Goal: Task Accomplishment & Management: Complete application form

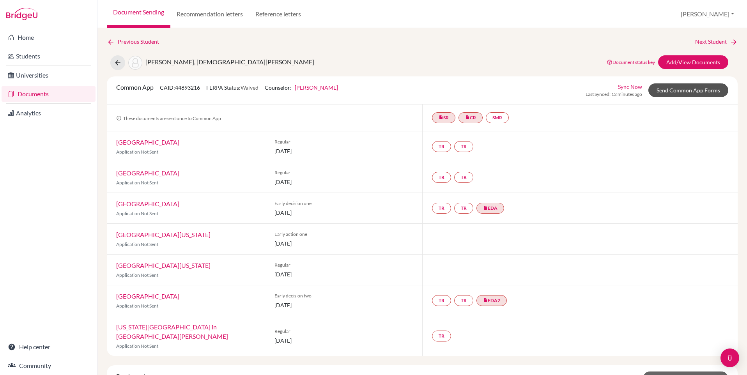
click at [669, 89] on link "Send Common App Forms" at bounding box center [688, 90] width 80 height 14
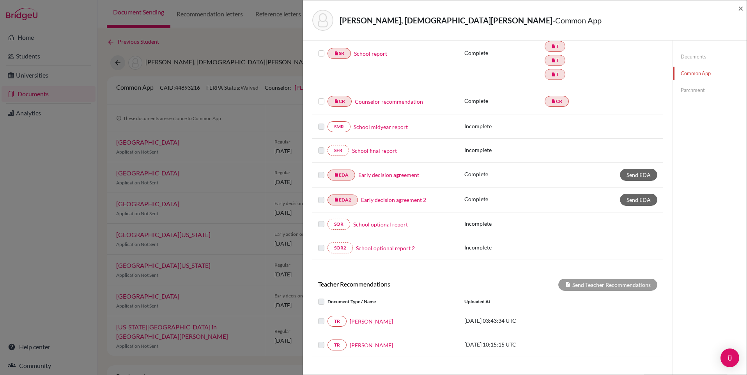
scroll to position [133, 0]
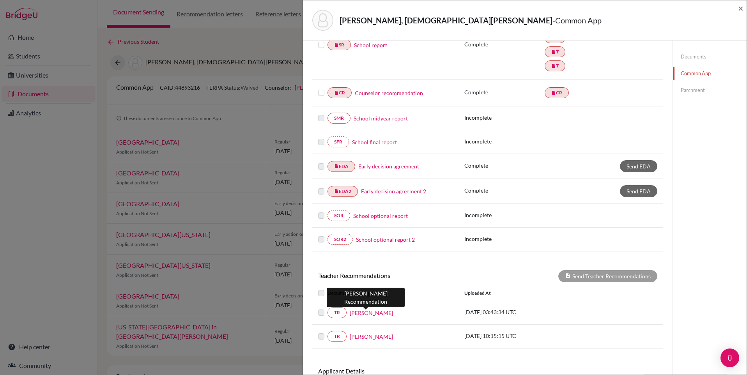
click at [357, 313] on link "Colin Hornell" at bounding box center [371, 313] width 43 height 8
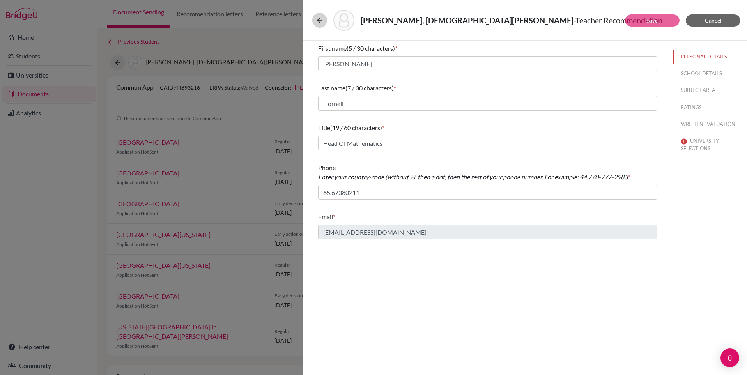
click at [314, 18] on button at bounding box center [319, 20] width 15 height 15
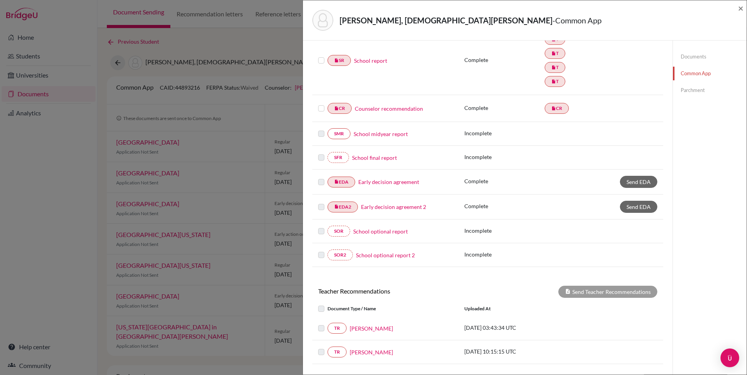
scroll to position [124, 0]
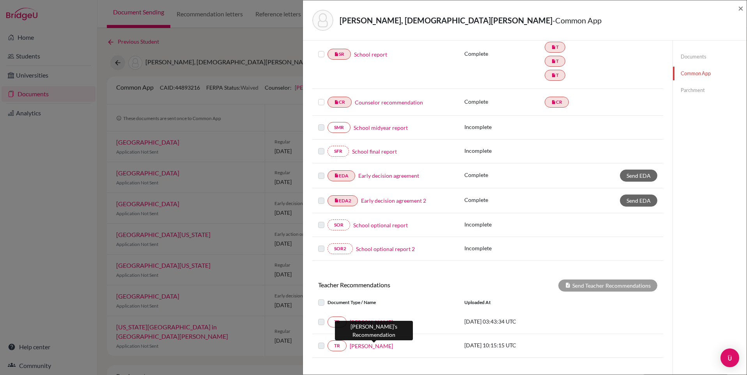
click at [368, 342] on link "Kishanda Vickneson" at bounding box center [371, 346] width 43 height 8
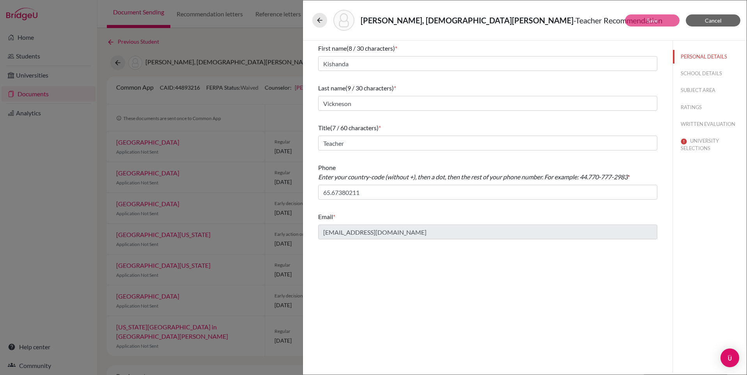
click at [695, 74] on button "SCHOOL DETAILS" at bounding box center [710, 74] width 74 height 14
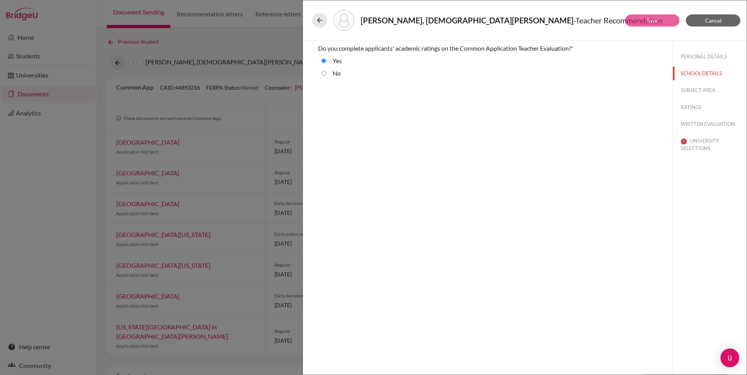
click at [693, 89] on button "SUBJECT AREA" at bounding box center [710, 90] width 74 height 14
select select "2"
click at [691, 105] on button "RATINGS" at bounding box center [710, 108] width 74 height 14
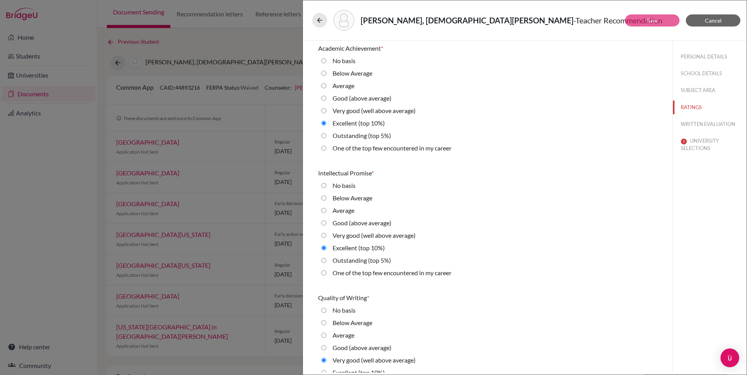
click at [326, 134] on div "Outstanding (top 5%)" at bounding box center [358, 137] width 65 height 12
click at [324, 135] on 5\%\) "Outstanding (top 5%)" at bounding box center [323, 135] width 5 height 9
radio 5\%\) "true"
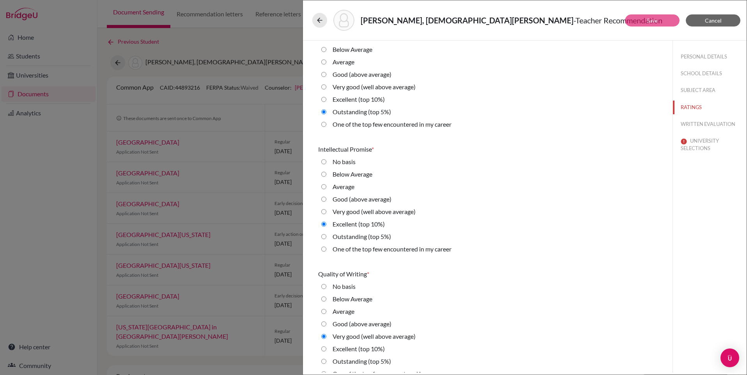
scroll to position [31, 0]
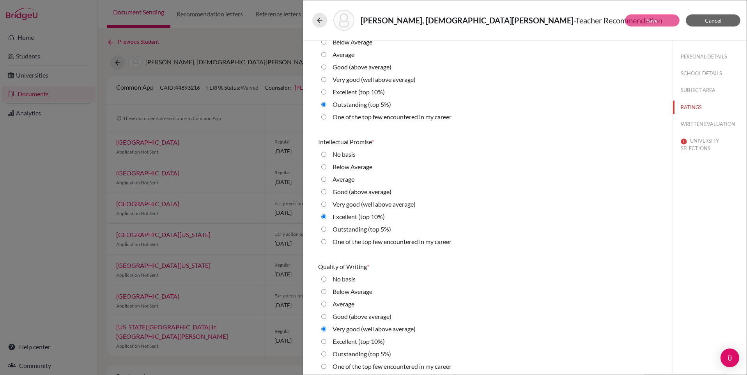
click at [324, 231] on 5\%\) "Outstanding (top 5%)" at bounding box center [323, 229] width 5 height 9
radio 5\%\) "true"
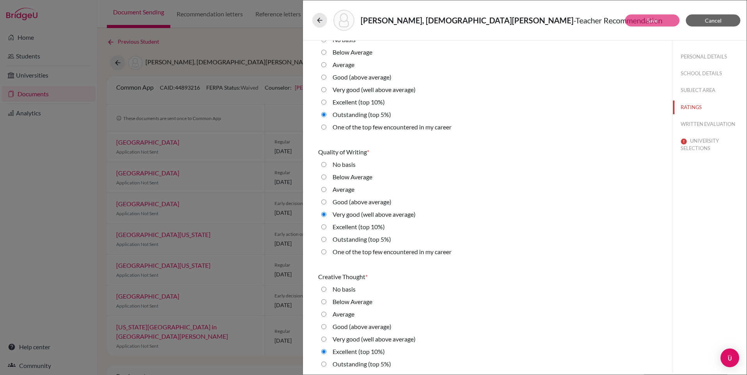
scroll to position [148, 0]
click at [324, 235] on 5\%\) "Outstanding (top 5%)" at bounding box center [323, 236] width 5 height 9
radio 5\%\) "true"
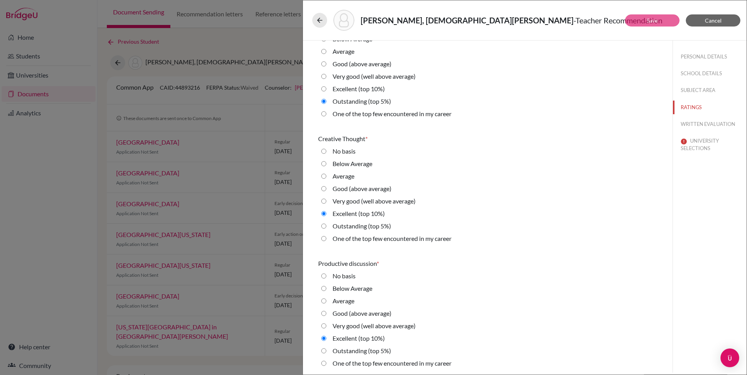
scroll to position [287, 0]
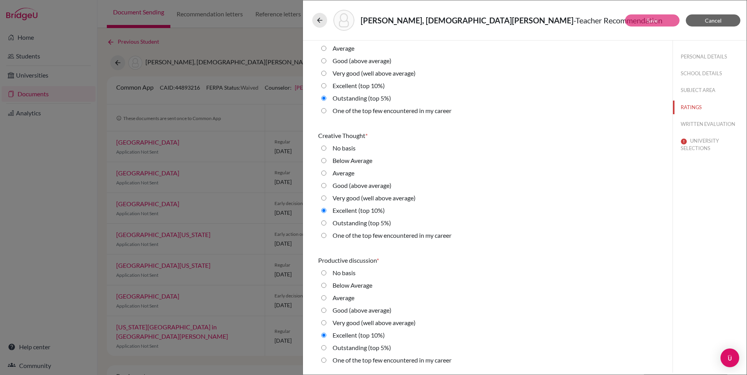
click at [323, 223] on 5\%\) "Outstanding (top 5%)" at bounding box center [323, 222] width 5 height 9
radio 5\%\) "true"
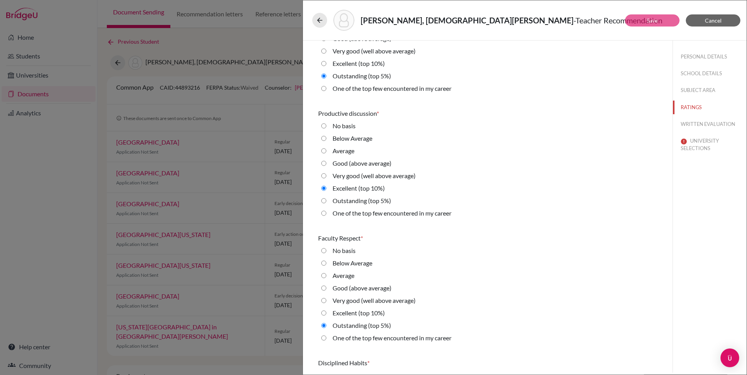
scroll to position [444, 0]
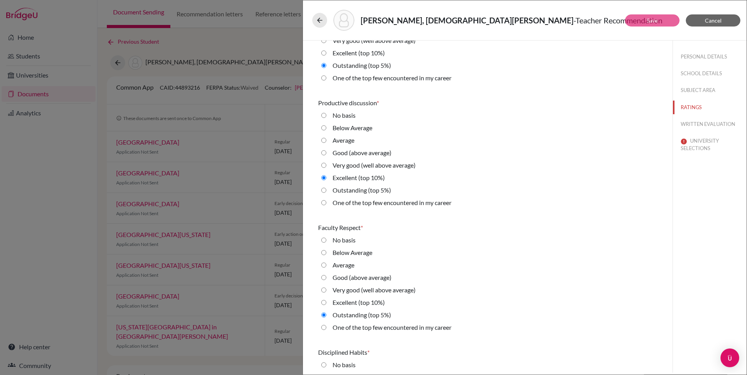
click at [322, 189] on 5\%\) "Outstanding (top 5%)" at bounding box center [323, 190] width 5 height 9
radio 5\%\) "true"
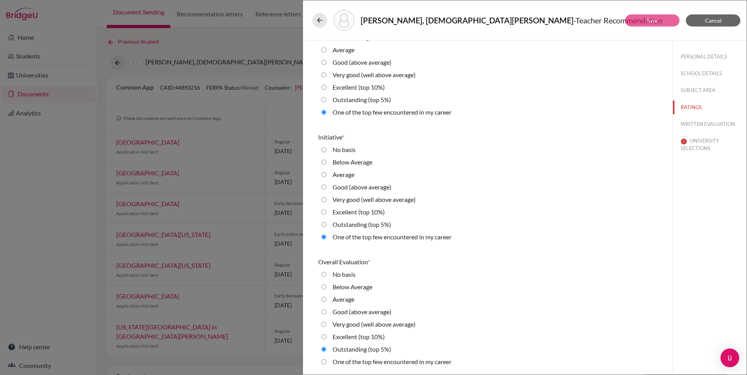
scroll to position [1657, 0]
click at [697, 122] on button "WRITTEN EVALUATION" at bounding box center [710, 124] width 74 height 14
radio input "true"
radio average\) "true"
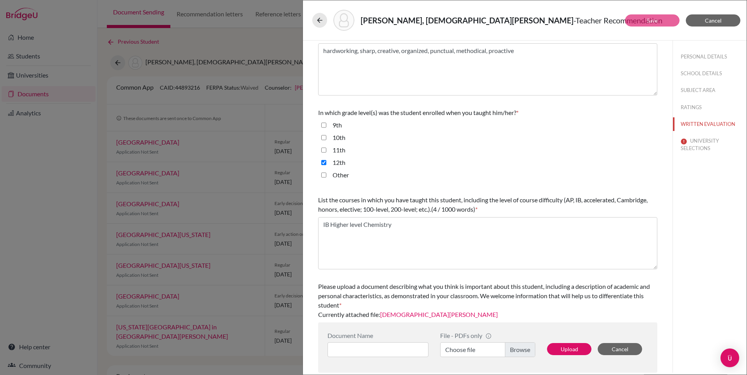
scroll to position [118, 0]
click at [697, 142] on button "UNIVERSITY SELECTIONS" at bounding box center [710, 144] width 74 height 21
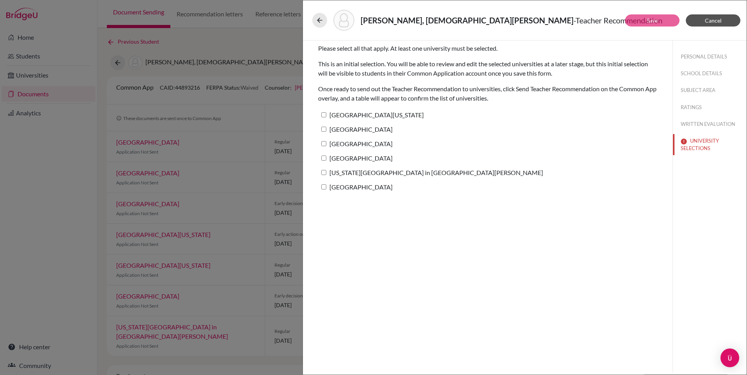
click at [715, 19] on span "Cancel" at bounding box center [713, 20] width 17 height 7
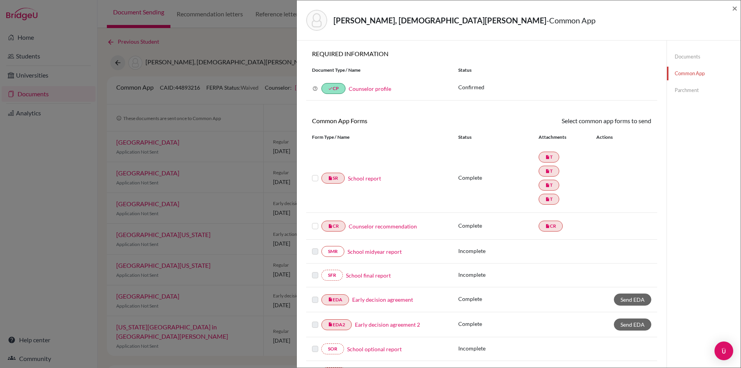
click at [314, 173] on label at bounding box center [315, 173] width 6 height 0
click at [0, 0] on input "checkbox" at bounding box center [0, 0] width 0 height 0
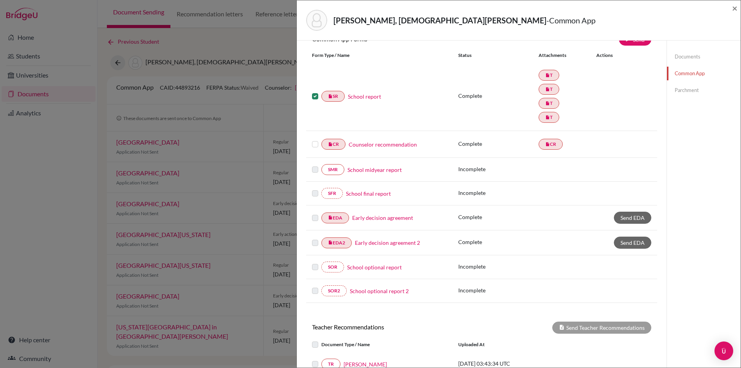
scroll to position [84, 0]
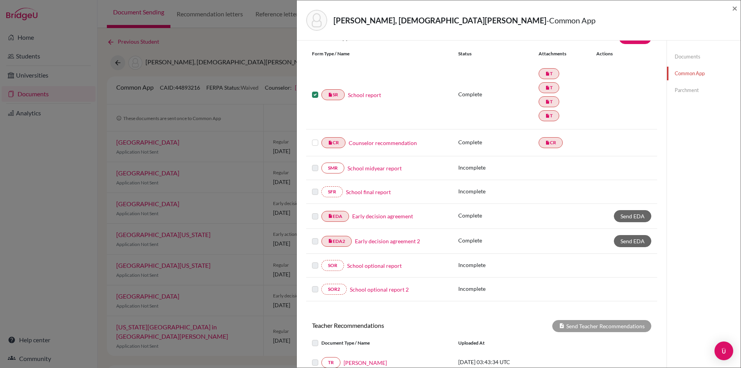
click at [315, 138] on label at bounding box center [315, 138] width 6 height 0
click at [0, 0] on input "checkbox" at bounding box center [0, 0] width 0 height 0
click at [313, 212] on label at bounding box center [315, 212] width 6 height 0
click at [314, 212] on label at bounding box center [315, 212] width 6 height 0
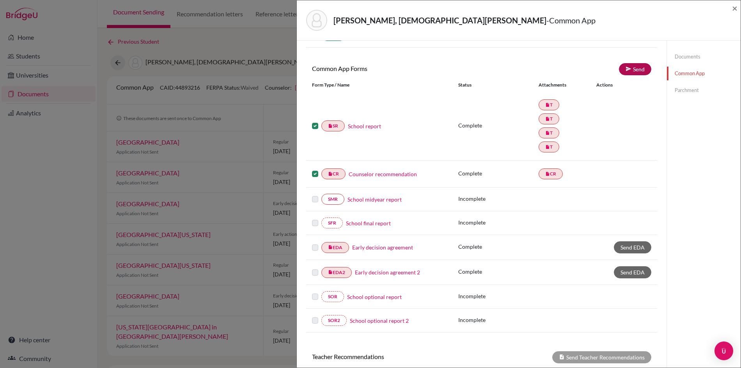
click at [635, 71] on link "Send" at bounding box center [635, 69] width 32 height 12
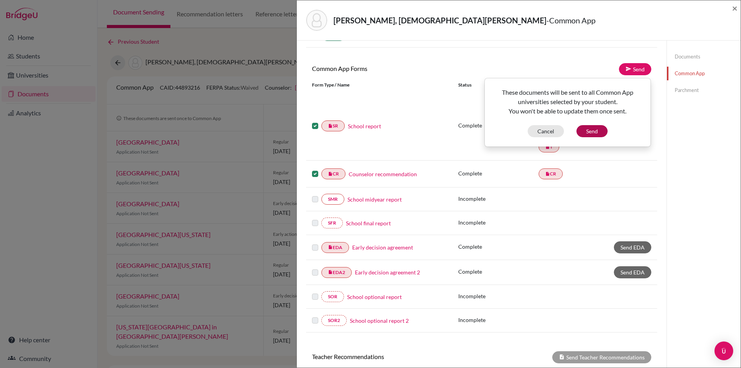
click at [593, 127] on button "Send" at bounding box center [591, 131] width 31 height 12
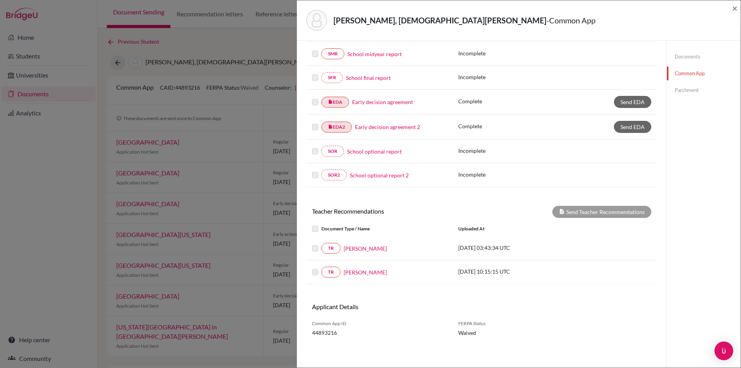
scroll to position [198, 0]
click at [380, 103] on link "Early decision agreement" at bounding box center [382, 102] width 61 height 8
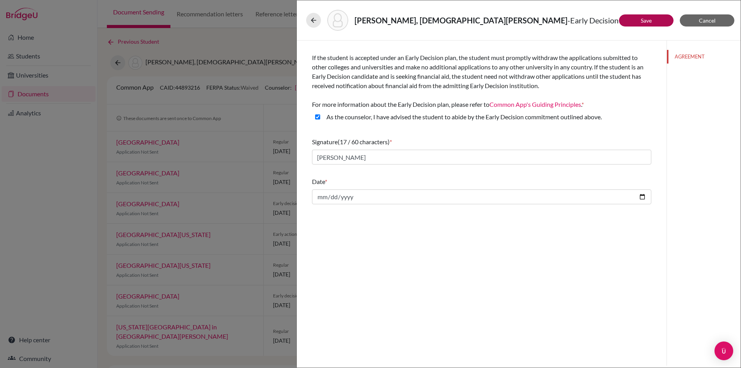
click at [639, 21] on button "Save" at bounding box center [646, 20] width 55 height 12
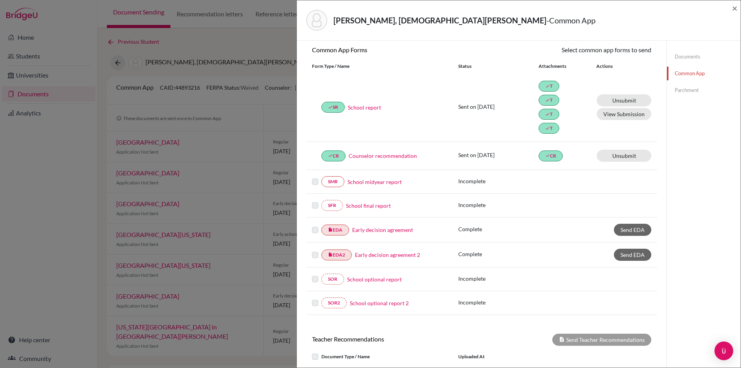
scroll to position [74, 0]
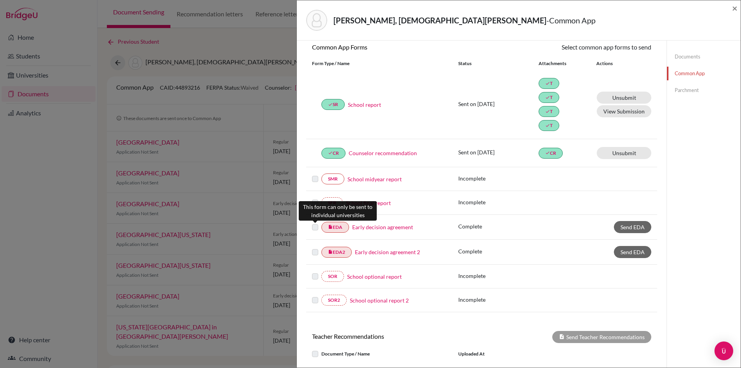
click at [314, 223] on label at bounding box center [315, 223] width 6 height 0
click at [627, 225] on span "Send EDA" at bounding box center [632, 227] width 24 height 7
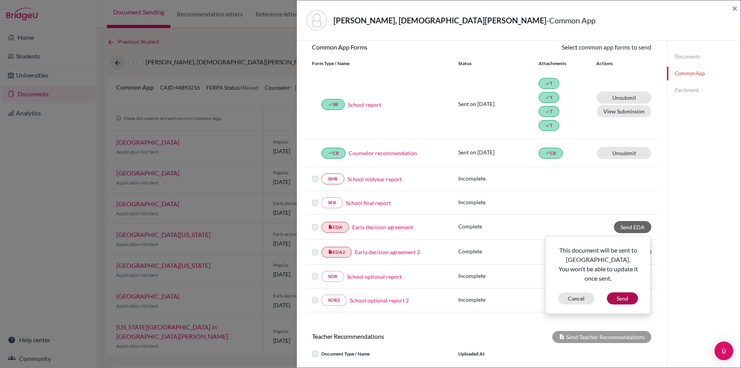
click at [621, 295] on button "Send" at bounding box center [622, 298] width 31 height 12
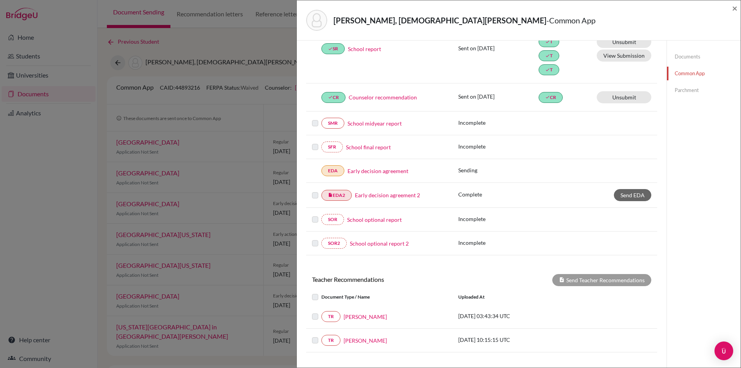
scroll to position [140, 0]
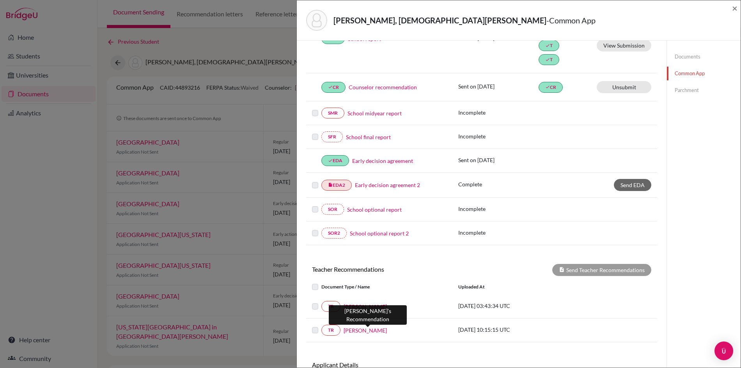
click at [356, 331] on link "Kishanda Vickneson" at bounding box center [364, 330] width 43 height 8
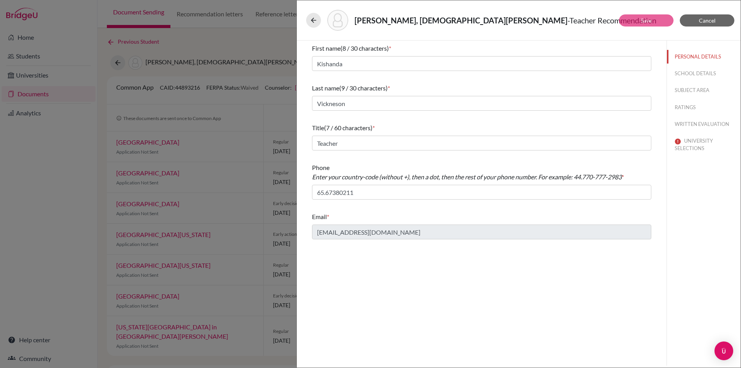
click at [697, 72] on button "SCHOOL DETAILS" at bounding box center [704, 74] width 74 height 14
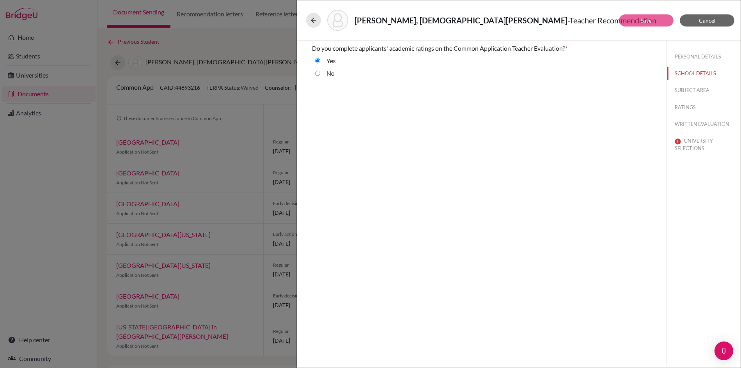
click at [695, 85] on button "SUBJECT AREA" at bounding box center [704, 90] width 74 height 14
select select "2"
click at [684, 106] on button "RATINGS" at bounding box center [704, 108] width 74 height 14
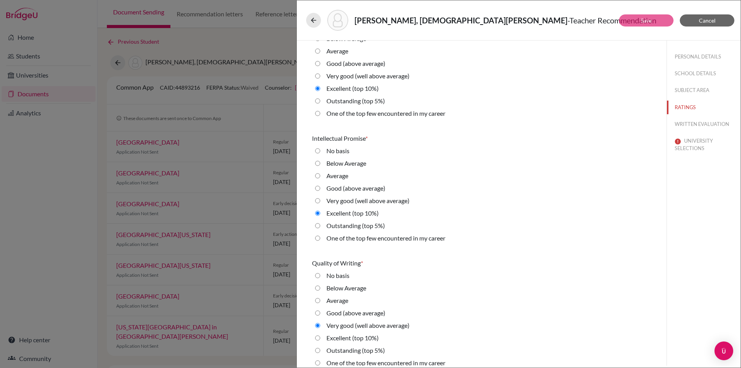
scroll to position [35, 0]
click at [317, 101] on 5\%\) "Outstanding (top 5%)" at bounding box center [317, 100] width 5 height 9
radio 5\%\) "true"
click at [315, 223] on 5\%\) "Outstanding (top 5%)" at bounding box center [317, 225] width 5 height 9
radio 5\%\) "true"
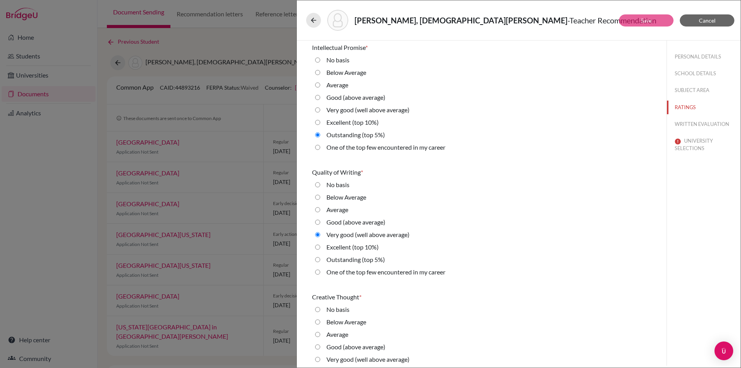
scroll to position [161, 0]
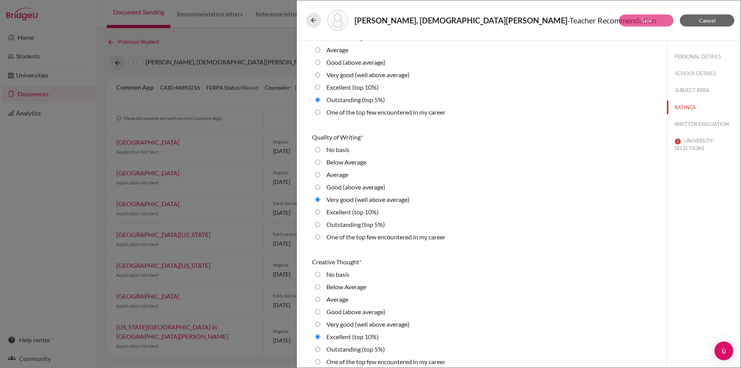
click at [318, 225] on 5\%\) "Outstanding (top 5%)" at bounding box center [317, 224] width 5 height 9
radio 5\%\) "true"
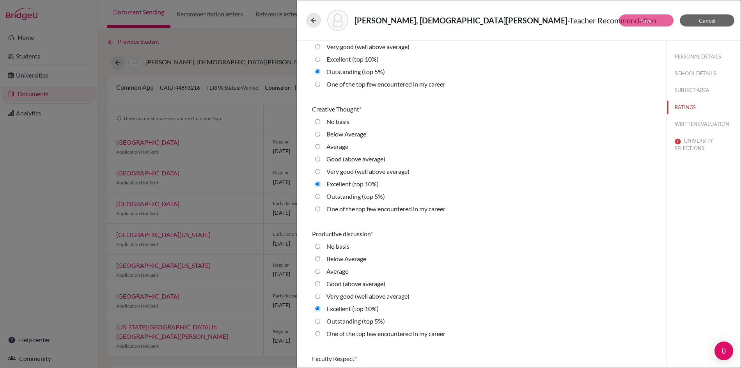
scroll to position [335, 0]
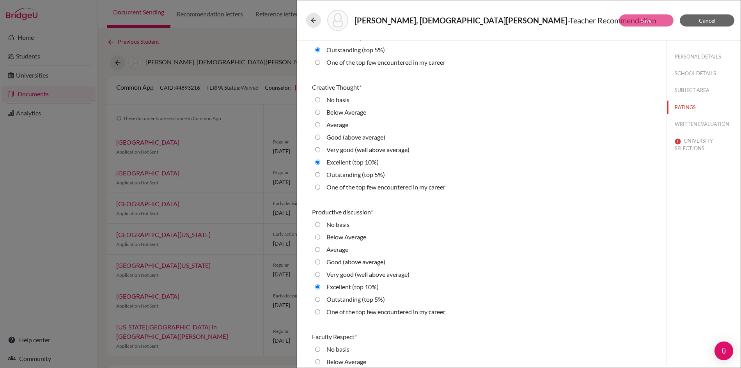
click at [320, 173] on div "Outstanding (top 5%)" at bounding box center [352, 176] width 65 height 12
click at [317, 174] on 5\%\) "Outstanding (top 5%)" at bounding box center [317, 174] width 5 height 9
radio 5\%\) "true"
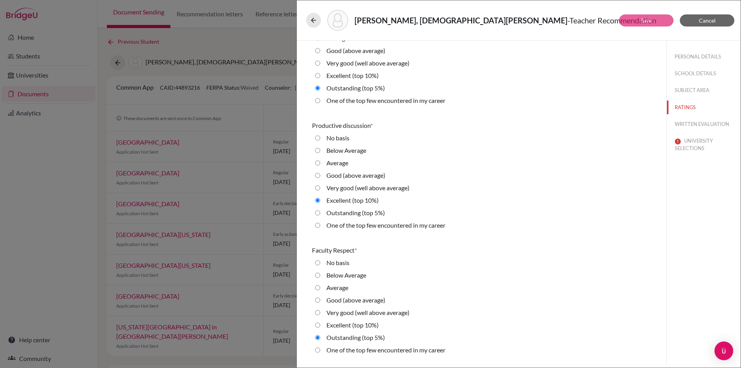
scroll to position [449, 0]
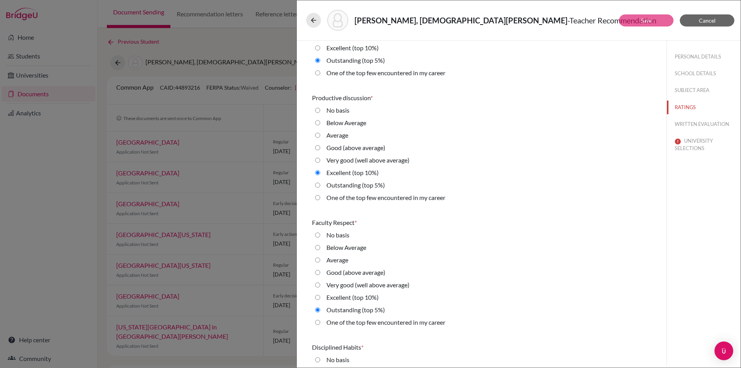
click at [318, 185] on 5\%\) "Outstanding (top 5%)" at bounding box center [317, 184] width 5 height 9
radio 5\%\) "true"
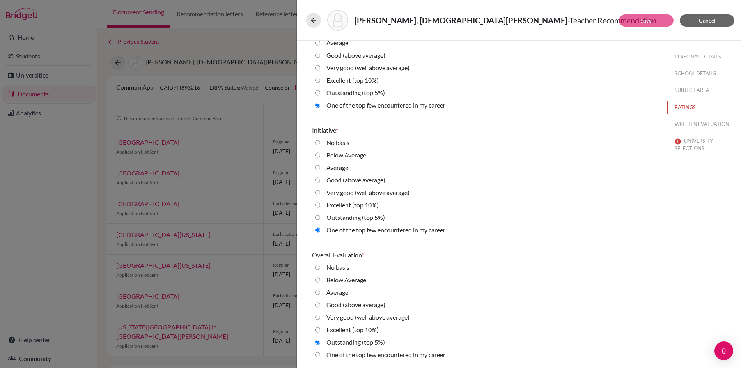
scroll to position [1664, 0]
click at [689, 145] on button "UNIVERSITY SELECTIONS" at bounding box center [704, 144] width 74 height 21
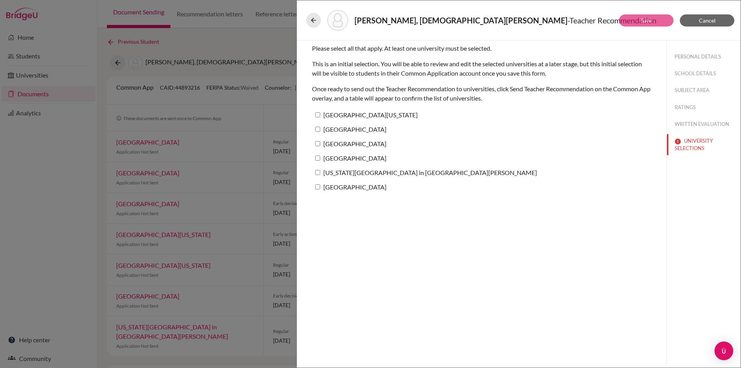
click at [317, 115] on input "University of Texas at Austin" at bounding box center [317, 114] width 5 height 5
checkbox input "true"
click at [318, 185] on input "Rice University" at bounding box center [317, 186] width 5 height 5
checkbox input "true"
click at [318, 172] on input "Washington University in St. Louis" at bounding box center [317, 172] width 5 height 5
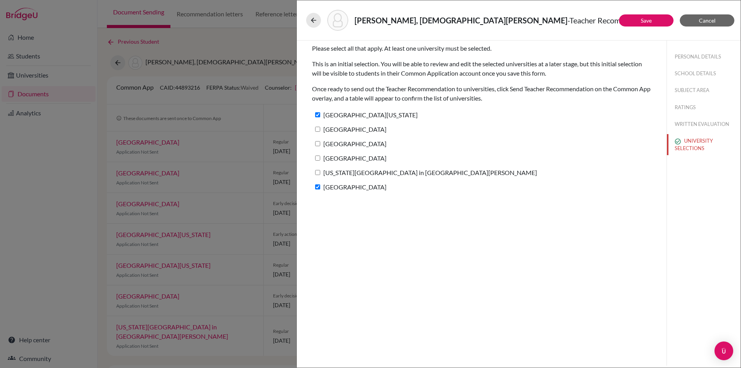
checkbox input "true"
click at [320, 156] on input "Vanderbilt University" at bounding box center [317, 158] width 5 height 5
checkbox input "true"
click at [319, 144] on input "Brown University" at bounding box center [317, 143] width 5 height 5
checkbox input "true"
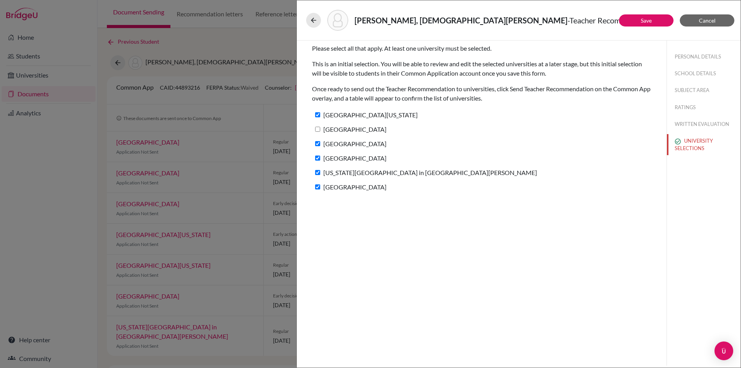
click at [319, 129] on input "Stanford University" at bounding box center [317, 129] width 5 height 5
checkbox input "true"
click at [650, 21] on link "Save" at bounding box center [645, 20] width 11 height 7
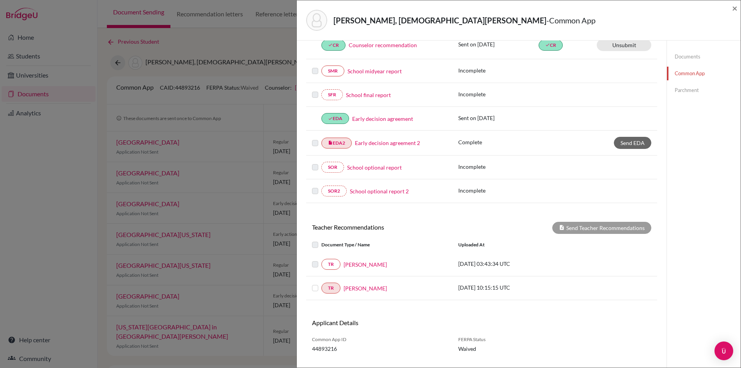
scroll to position [189, 0]
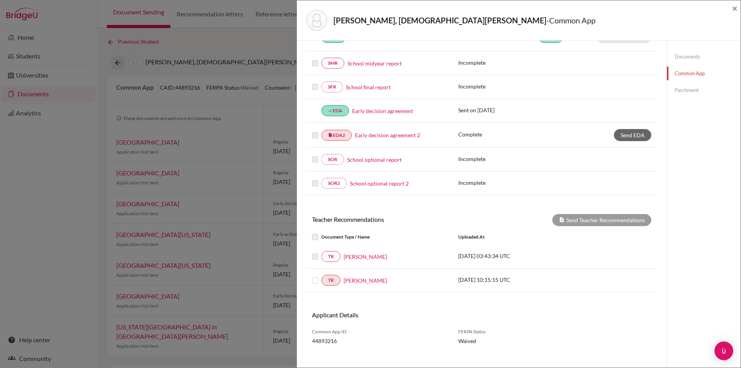
click at [321, 276] on label at bounding box center [321, 276] width 0 height 0
click at [0, 0] on input "checkbox" at bounding box center [0, 0] width 0 height 0
click at [581, 219] on button "Send Teacher Recommendations" at bounding box center [601, 220] width 99 height 12
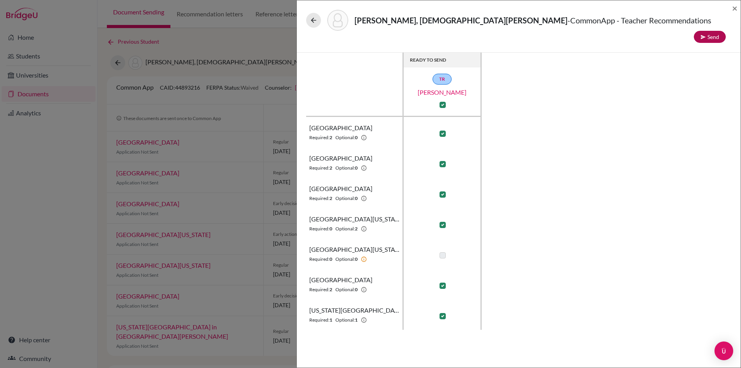
click at [713, 31] on button "Send" at bounding box center [709, 37] width 32 height 12
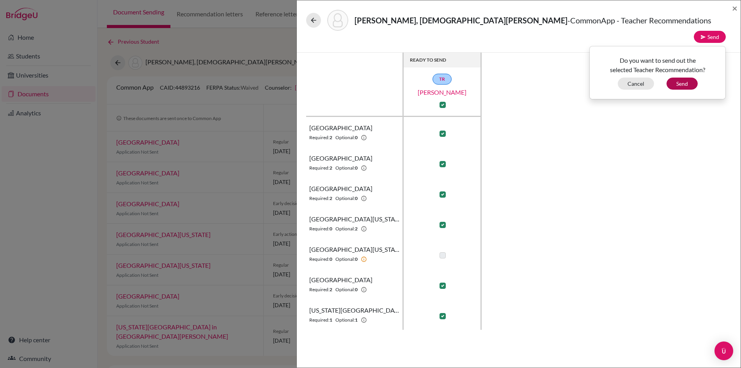
click at [683, 78] on button "Send" at bounding box center [681, 84] width 31 height 12
checkbox input "false"
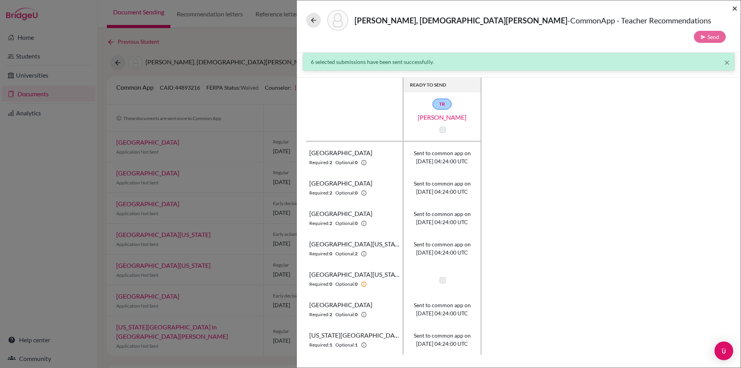
click at [734, 8] on span "×" at bounding box center [734, 7] width 5 height 11
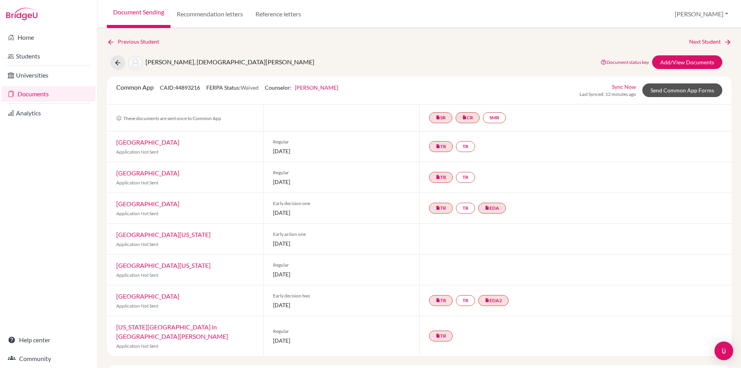
click at [663, 91] on link "Send Common App Forms" at bounding box center [682, 90] width 80 height 14
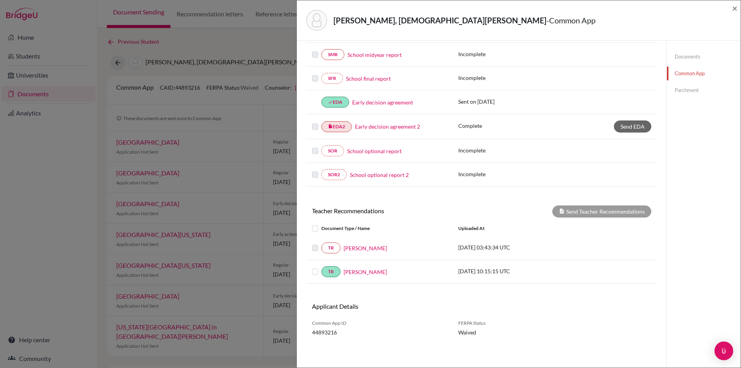
scroll to position [197, 0]
click at [354, 249] on link "Colin Hornell" at bounding box center [364, 249] width 43 height 8
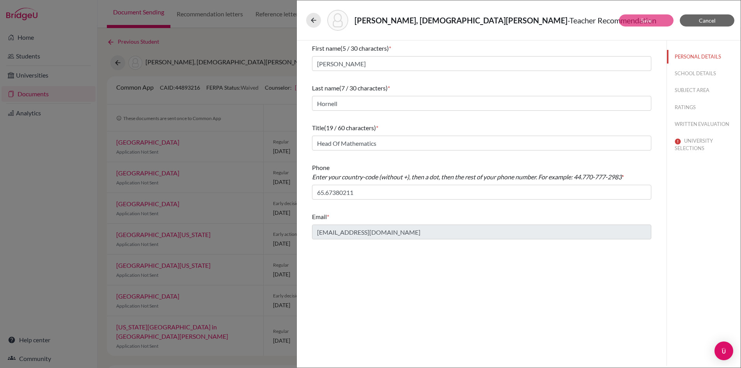
click at [694, 73] on button "SCHOOL DETAILS" at bounding box center [704, 74] width 74 height 14
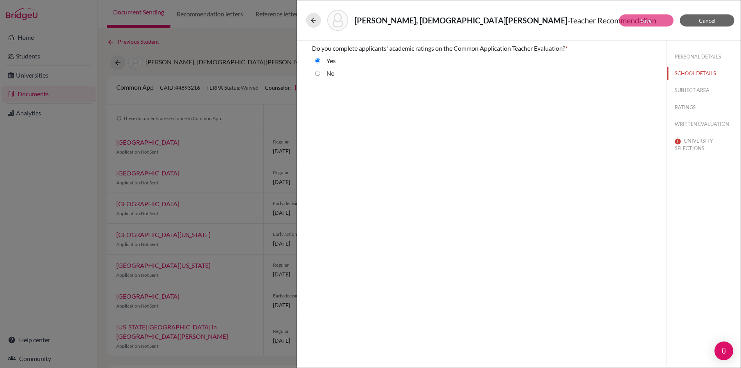
click at [682, 90] on button "SUBJECT AREA" at bounding box center [704, 90] width 74 height 14
select select "0"
click at [683, 108] on button "RATINGS" at bounding box center [704, 108] width 74 height 14
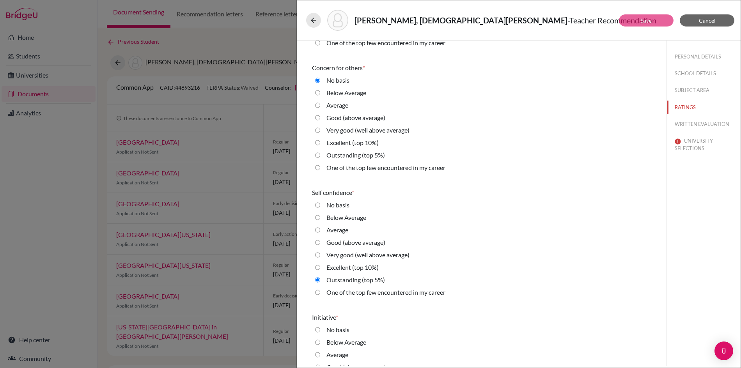
scroll to position [1475, 0]
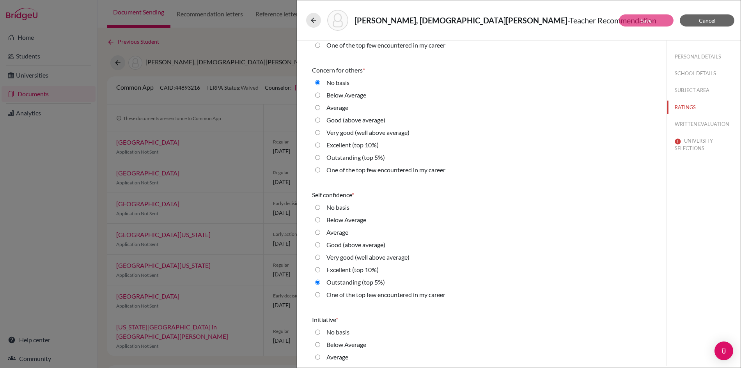
click at [317, 157] on 5\%\) "Outstanding (top 5%)" at bounding box center [317, 157] width 5 height 9
radio 5\%\) "true"
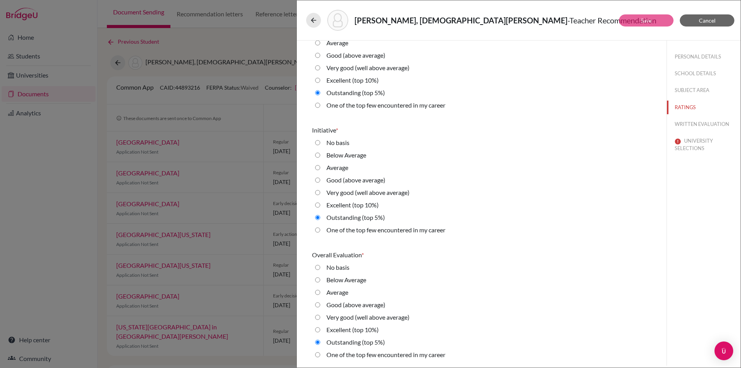
scroll to position [1664, 0]
click at [318, 354] on career "One of the top few encountered in my career" at bounding box center [317, 354] width 5 height 9
radio career "true"
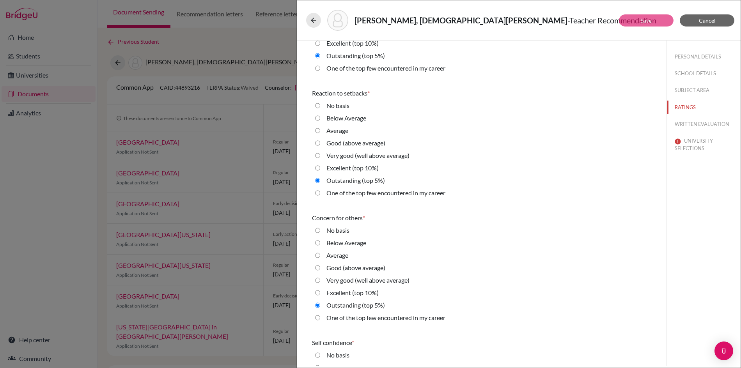
scroll to position [1327, 0]
click at [318, 193] on career "One of the top few encountered in my career" at bounding box center [317, 193] width 5 height 9
radio career "true"
click at [694, 121] on button "WRITTEN EVALUATION" at bounding box center [704, 124] width 74 height 14
radio input "true"
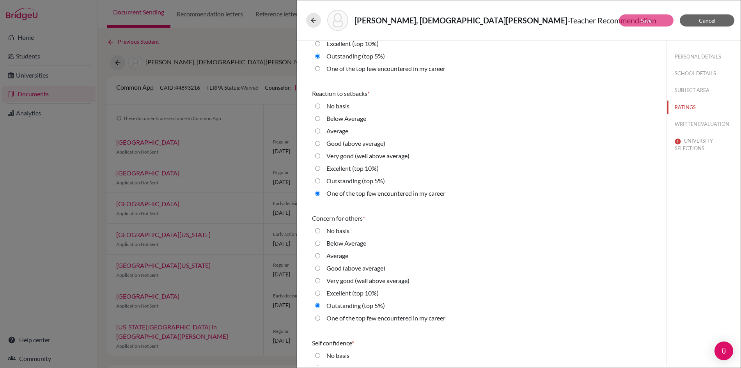
radio average\) "true"
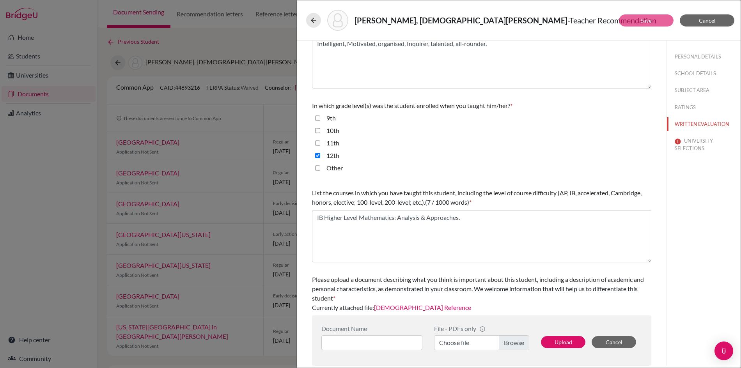
scroll to position [126, 0]
click at [690, 142] on button "UNIVERSITY SELECTIONS" at bounding box center [704, 144] width 74 height 21
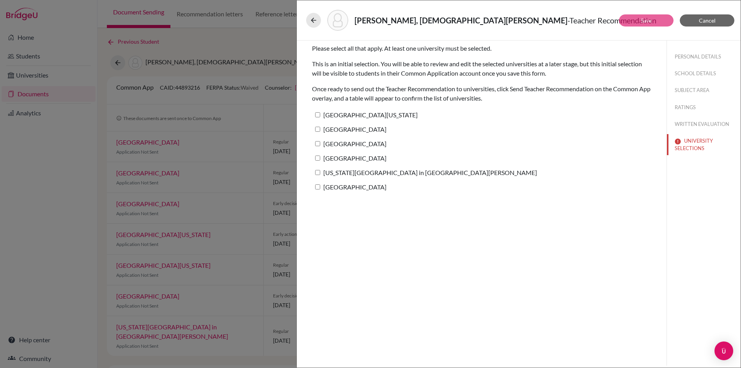
click at [318, 115] on input "University of Texas at Austin" at bounding box center [317, 114] width 5 height 5
checkbox input "true"
click at [318, 127] on input "Stanford University" at bounding box center [317, 129] width 5 height 5
checkbox input "true"
click at [318, 143] on input "Brown University" at bounding box center [317, 143] width 5 height 5
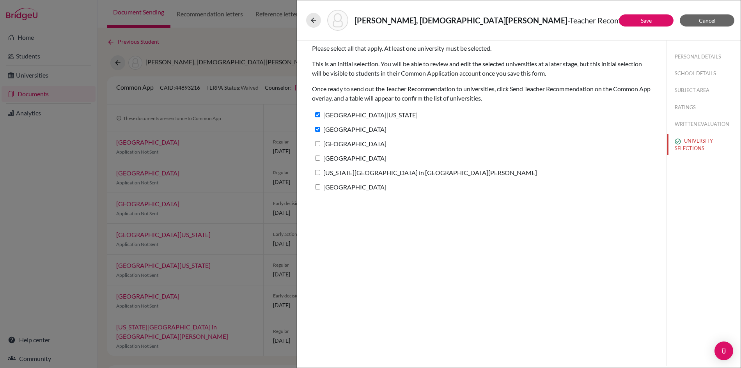
checkbox input "true"
click at [317, 158] on input "Vanderbilt University" at bounding box center [317, 158] width 5 height 5
checkbox input "true"
click at [317, 170] on input "Washington University in St. Louis" at bounding box center [317, 172] width 5 height 5
checkbox input "true"
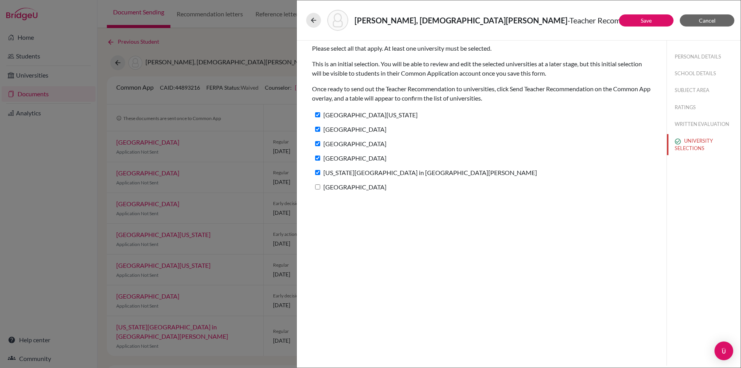
click at [317, 184] on input "Rice University" at bounding box center [317, 186] width 5 height 5
checkbox input "true"
click at [644, 21] on link "Save" at bounding box center [645, 20] width 11 height 7
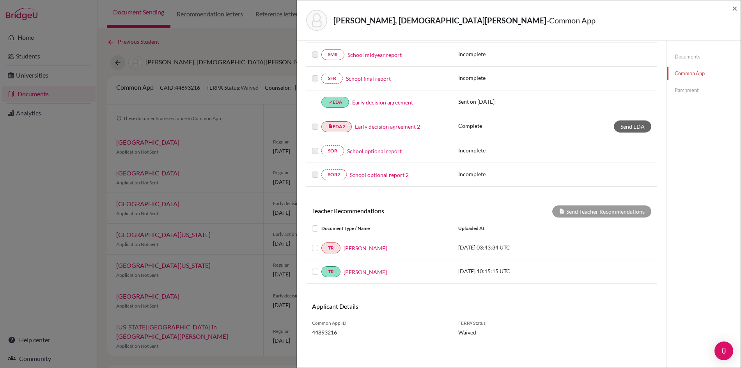
scroll to position [197, 0]
click at [321, 244] on label at bounding box center [321, 244] width 0 height 0
click at [0, 0] on input "checkbox" at bounding box center [0, 0] width 0 height 0
click at [598, 210] on button "Send Teacher Recommendations" at bounding box center [601, 212] width 99 height 12
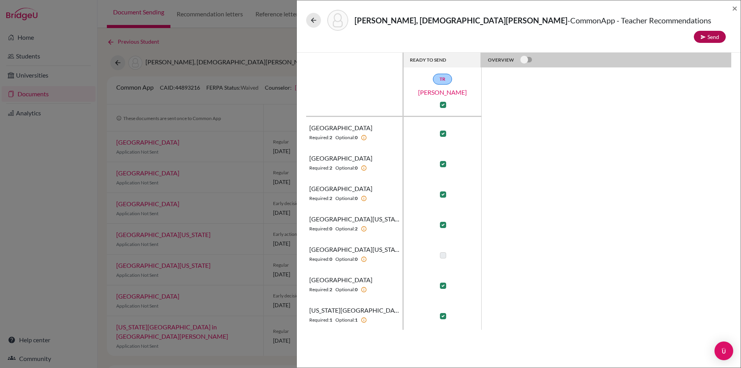
click at [713, 31] on button "Send" at bounding box center [709, 37] width 32 height 12
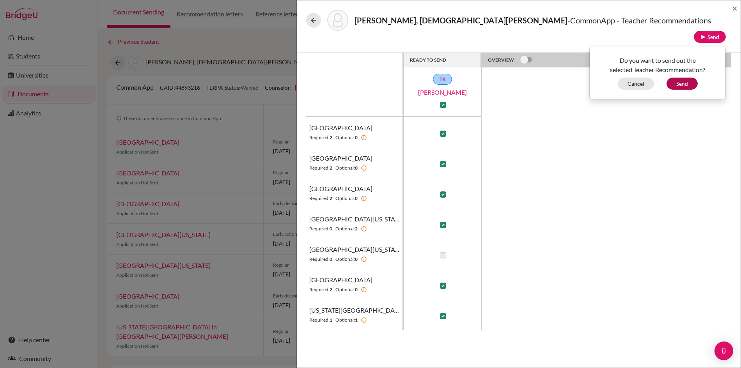
click at [679, 78] on button "Send" at bounding box center [681, 84] width 31 height 12
checkbox input "false"
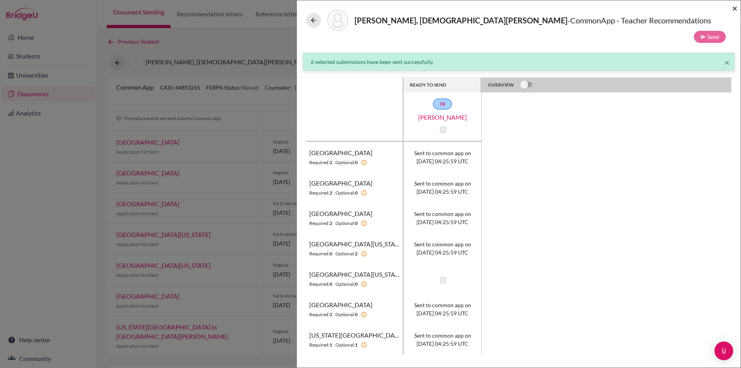
click at [734, 8] on span "×" at bounding box center [734, 7] width 5 height 11
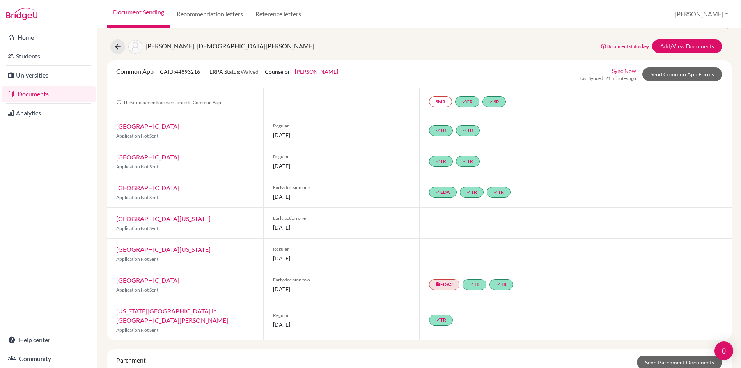
scroll to position [10, 0]
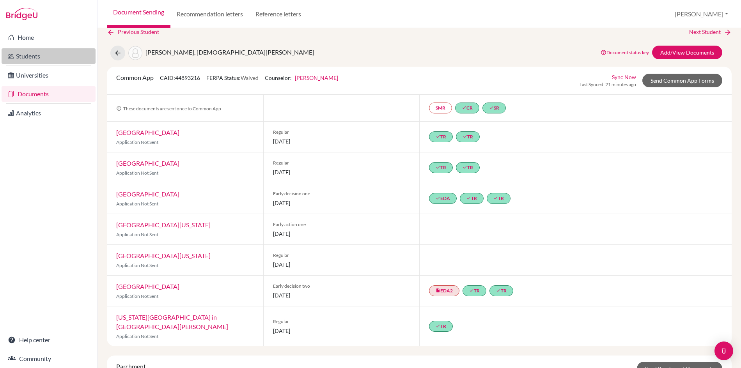
click at [29, 54] on link "Students" at bounding box center [49, 56] width 94 height 16
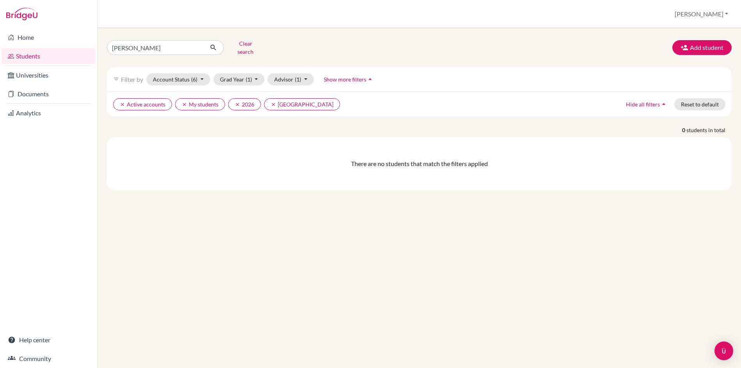
click at [33, 94] on link "Documents" at bounding box center [49, 94] width 94 height 16
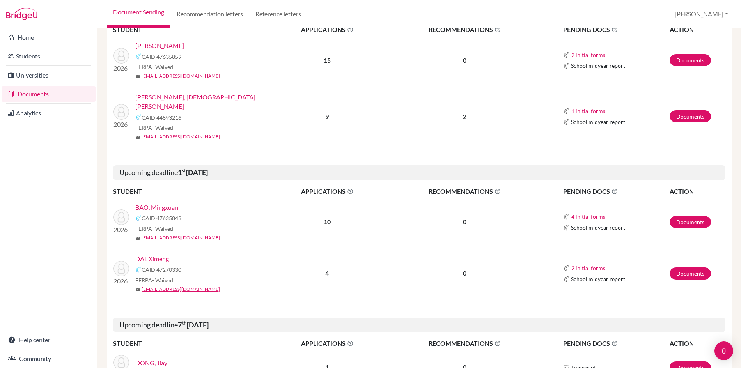
scroll to position [258, 0]
click at [156, 42] on link "KOHLI, Devansh" at bounding box center [159, 45] width 49 height 9
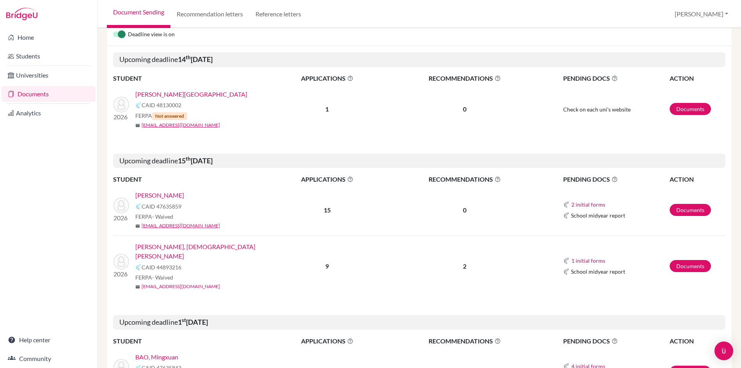
scroll to position [103, 0]
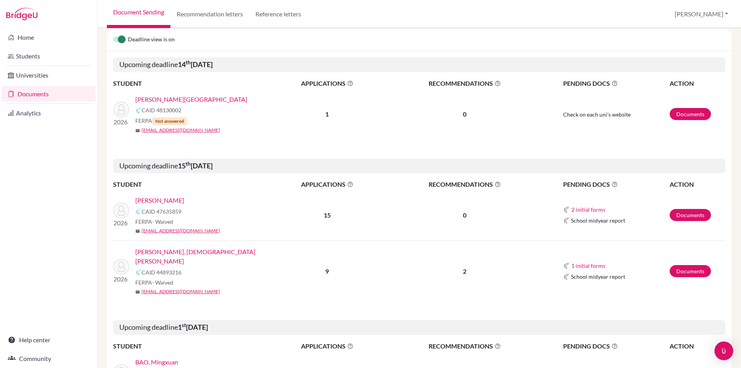
click at [159, 99] on link "ZHU, Jinyang" at bounding box center [191, 99] width 112 height 9
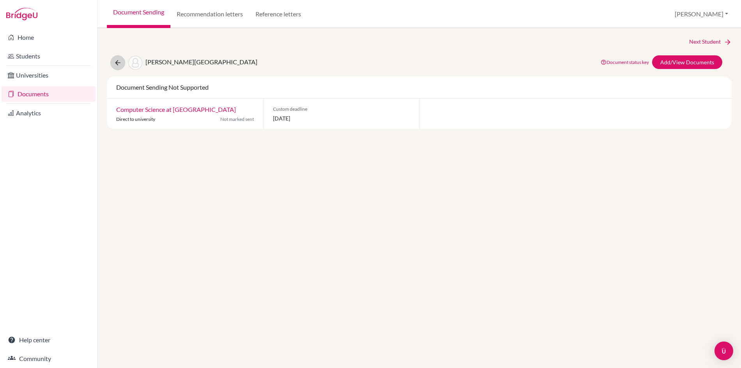
click at [118, 60] on icon at bounding box center [118, 63] width 8 height 8
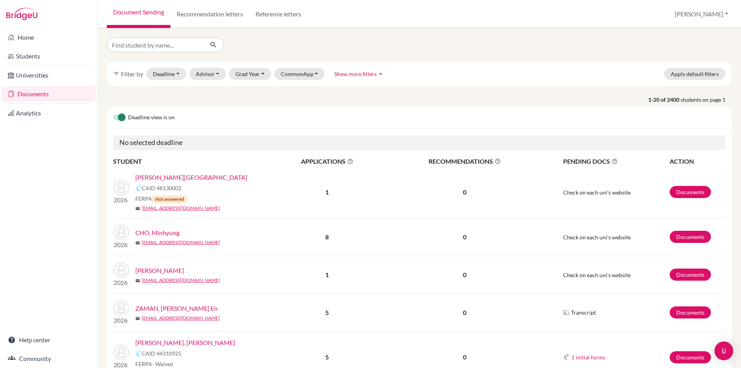
select select "10"
select select "11"
click at [170, 74] on button "Deadline - Select a date range Or double click for a single date selection Toda…" at bounding box center [166, 74] width 40 height 12
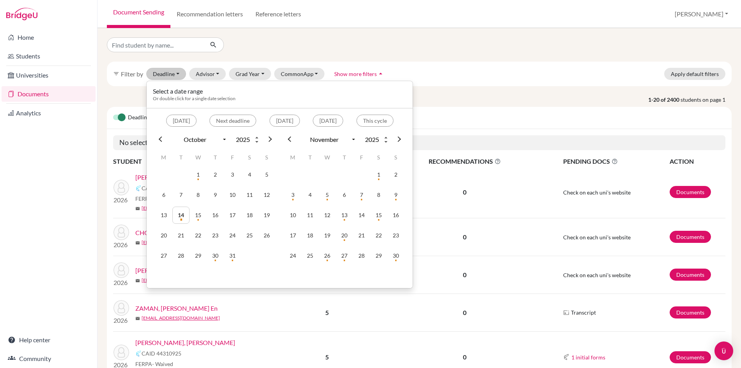
click at [298, 85] on div "Select a date range Or double click for a single date selection" at bounding box center [280, 96] width 266 height 24
click at [212, 73] on button "Advisor" at bounding box center [207, 74] width 37 height 12
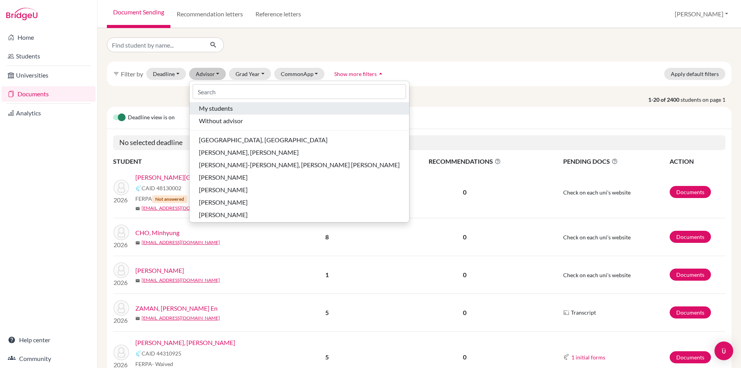
drag, startPoint x: 212, startPoint y: 115, endPoint x: 212, endPoint y: 108, distance: 6.6
click at [212, 108] on ul "My students Without advisor Chanrai-Hills, Tamana HORNSETH-BATES, Sara Rae LAVI…" at bounding box center [298, 160] width 219 height 117
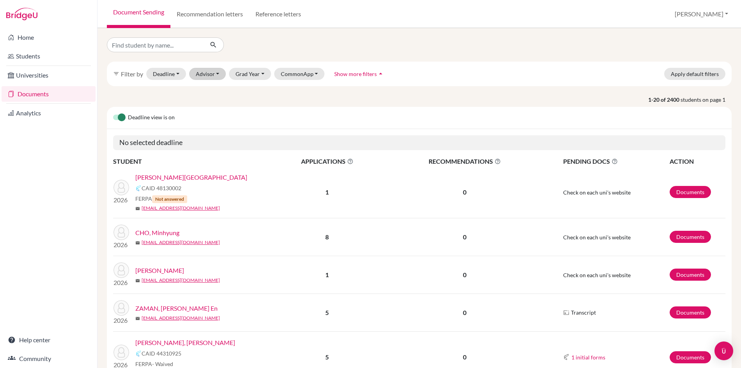
click at [209, 74] on button "Advisor" at bounding box center [207, 74] width 37 height 12
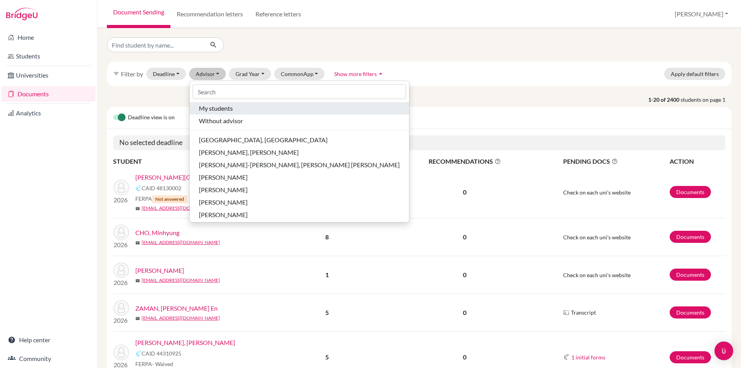
click at [209, 105] on span "My students" at bounding box center [216, 108] width 34 height 9
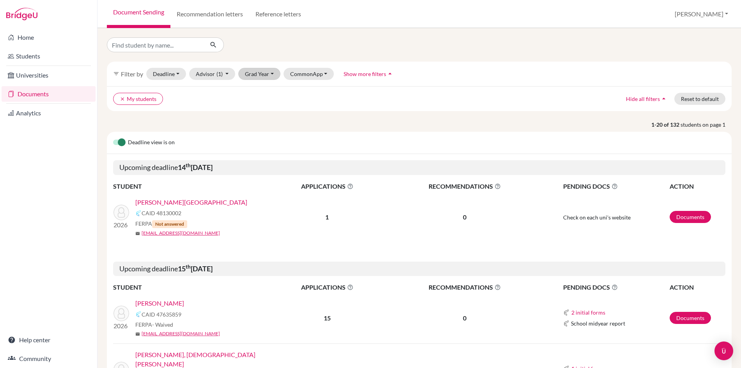
click at [257, 73] on button "Grad Year" at bounding box center [259, 74] width 42 height 12
click at [260, 130] on span "2026" at bounding box center [255, 127] width 14 height 9
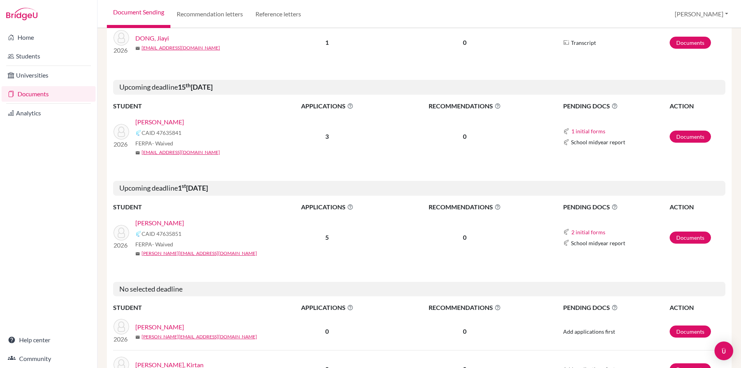
scroll to position [583, 0]
click at [156, 218] on link "[PERSON_NAME]" at bounding box center [159, 222] width 49 height 9
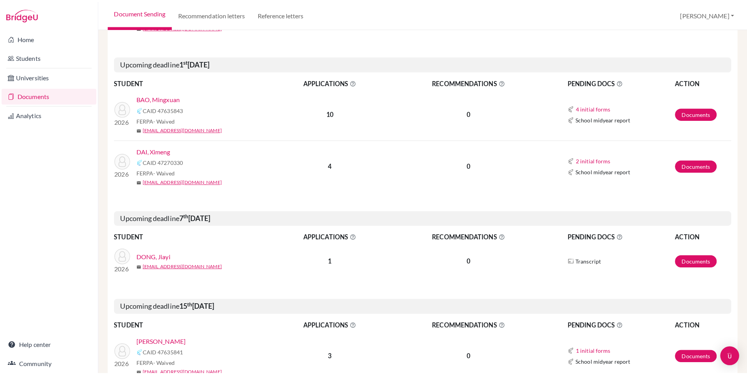
scroll to position [354, 0]
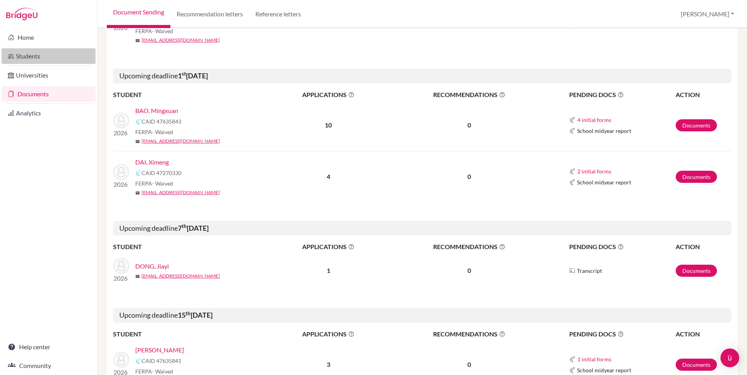
click at [38, 55] on link "Students" at bounding box center [49, 56] width 94 height 16
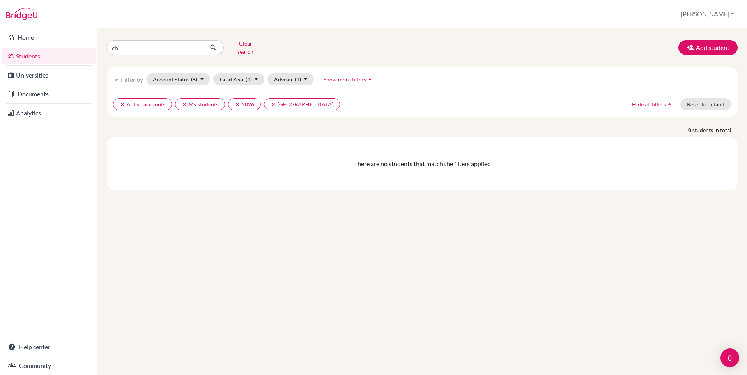
type input "c"
type input "[PERSON_NAME]"
click at [213, 47] on button "submit" at bounding box center [213, 47] width 21 height 15
click at [149, 50] on input "antonio" at bounding box center [155, 47] width 97 height 15
type input "a"
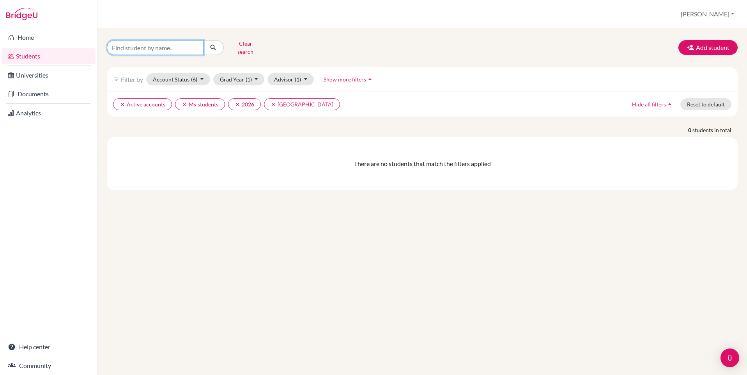
paste input "AZEVEDO VERLY Antonio"
type input "AZEVEDO VERLY Antonio"
click at [213, 47] on button "submit" at bounding box center [213, 47] width 21 height 15
click at [119, 104] on button "clear Active accounts" at bounding box center [142, 104] width 59 height 12
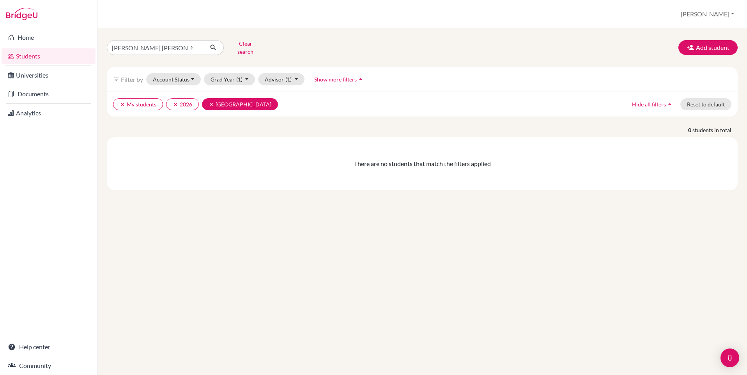
click at [214, 103] on icon "clear" at bounding box center [211, 104] width 5 height 5
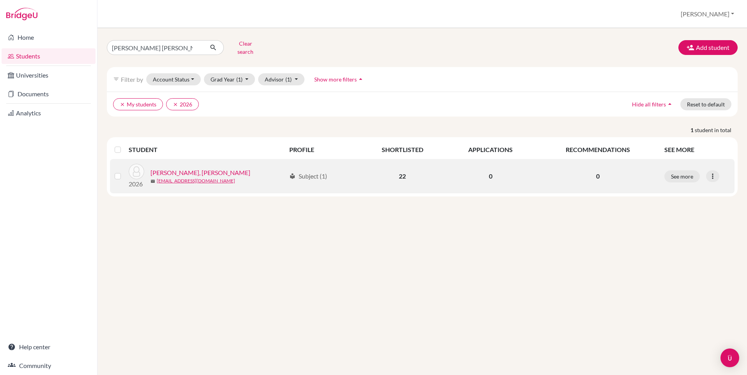
click at [187, 169] on link "[PERSON_NAME], [PERSON_NAME]" at bounding box center [200, 172] width 100 height 9
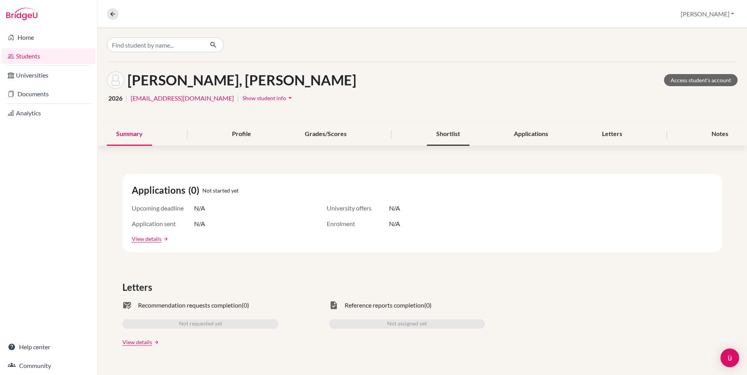
click at [450, 133] on div "Shortlist" at bounding box center [448, 134] width 42 height 23
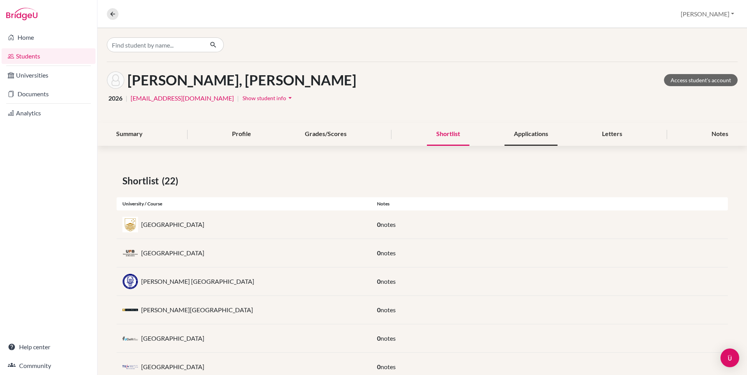
click at [529, 136] on div "Applications" at bounding box center [530, 134] width 53 height 23
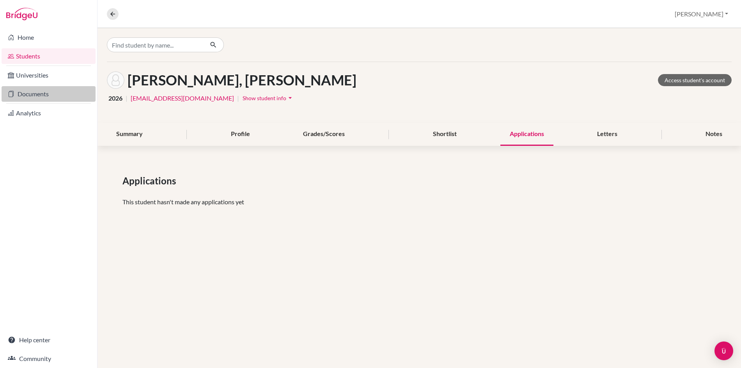
click at [36, 97] on link "Documents" at bounding box center [49, 94] width 94 height 16
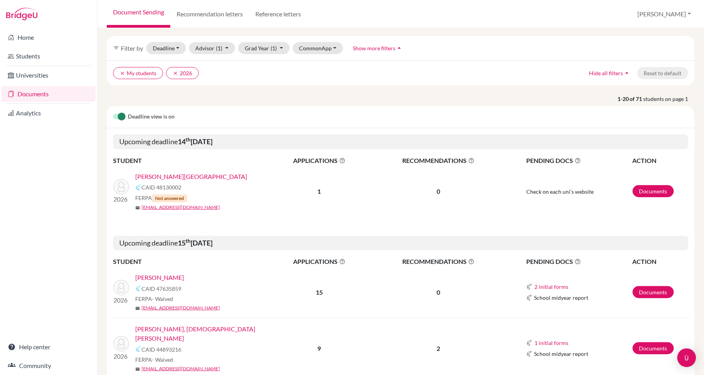
scroll to position [25, 0]
